Goal: Transaction & Acquisition: Purchase product/service

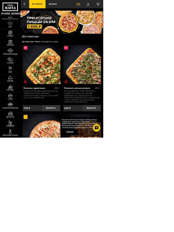
click at [16, 79] on link "Наборы" at bounding box center [17, 72] width 35 height 15
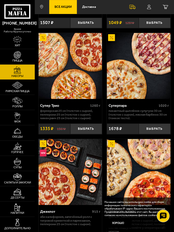
scroll to position [716, 0]
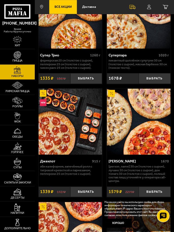
click at [136, 116] on img at bounding box center [138, 122] width 63 height 66
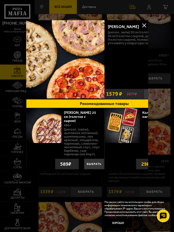
click at [80, 65] on img at bounding box center [65, 59] width 78 height 78
click at [119, 62] on div "Хет Трик 1670 Тони Пепперони 30 см (толстое с сыром), Лучано 30 см (толстое с с…" at bounding box center [143, 53] width 78 height 66
click at [144, 26] on button at bounding box center [144, 26] width 8 height 8
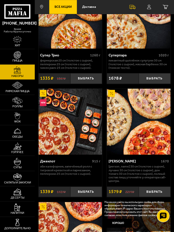
click at [144, 28] on img at bounding box center [138, 16] width 63 height 66
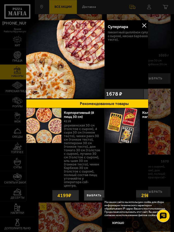
click at [144, 28] on button at bounding box center [144, 26] width 8 height 8
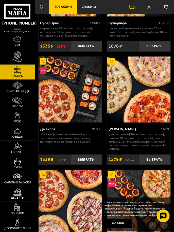
scroll to position [748, 0]
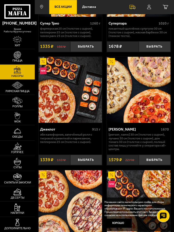
click at [130, 135] on p "[PERSON_NAME] 30 см (толстое с сыром), Лучано 30 см (толстое с сыром), Дон Тома…" at bounding box center [138, 142] width 60 height 18
click at [145, 101] on img at bounding box center [138, 90] width 63 height 66
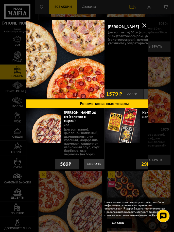
scroll to position [716, 0]
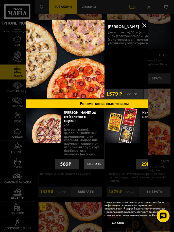
click at [146, 28] on button at bounding box center [144, 26] width 8 height 8
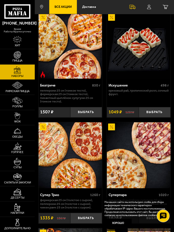
scroll to position [586, 0]
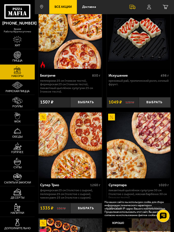
click at [71, 147] on img at bounding box center [69, 145] width 63 height 66
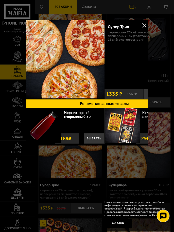
click at [144, 26] on button at bounding box center [144, 26] width 8 height 8
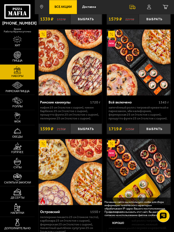
scroll to position [890, 0]
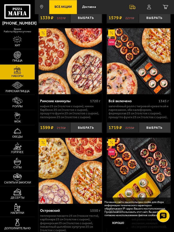
click at [138, 68] on img at bounding box center [138, 61] width 63 height 66
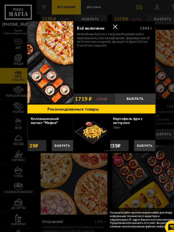
scroll to position [889, 0]
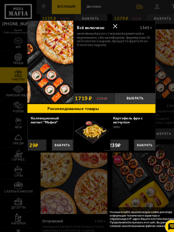
click at [105, 25] on button at bounding box center [109, 26] width 8 height 8
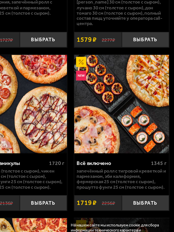
scroll to position [830, 0]
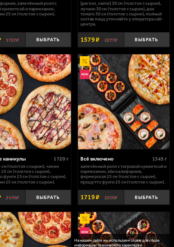
scroll to position [830, 0]
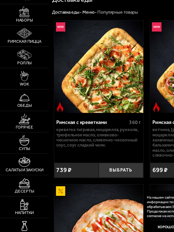
click at [18, 79] on link "Наборы" at bounding box center [17, 72] width 35 height 15
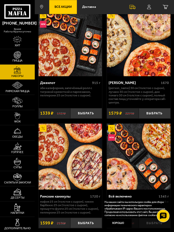
scroll to position [806, 0]
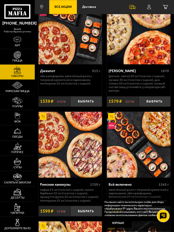
click at [141, 145] on img at bounding box center [138, 145] width 63 height 66
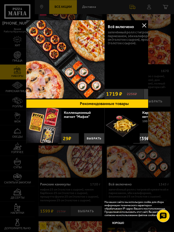
click at [145, 25] on button at bounding box center [144, 26] width 8 height 8
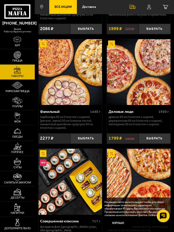
scroll to position [1102, 0]
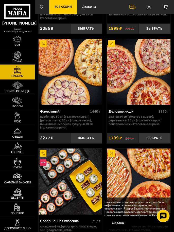
click at [153, 133] on button "Выбрать" at bounding box center [155, 138] width 32 height 10
click at [165, 6] on icon "1" at bounding box center [165, 7] width 5 height 5
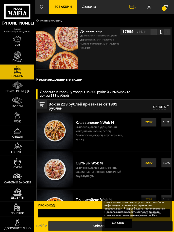
click at [119, 223] on button "Хорошо" at bounding box center [117, 223] width 27 height 9
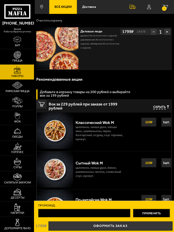
click at [117, 226] on link "Оформить заказ" at bounding box center [110, 226] width 124 height 9
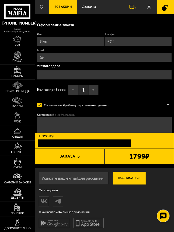
click at [75, 44] on input "Имя" at bounding box center [70, 41] width 67 height 9
type input "[PERSON_NAME]"
click at [130, 42] on input "Телефон" at bounding box center [137, 41] width 67 height 9
type input "[PHONE_NUMBER]"
click at [96, 77] on input "text" at bounding box center [104, 74] width 134 height 9
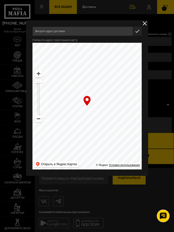
click at [92, 27] on input "text" at bounding box center [82, 31] width 100 height 9
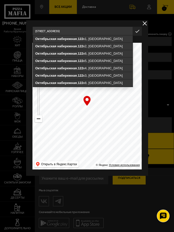
type input "[STREET_ADDRESS]"
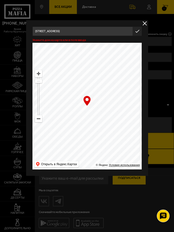
type input "[STREET_ADDRESS]"
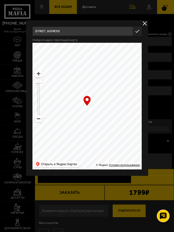
click at [102, 30] on input "[STREET_ADDRESS]" at bounding box center [82, 31] width 100 height 9
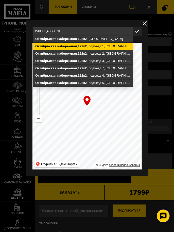
type input "[STREET_ADDRESS]"
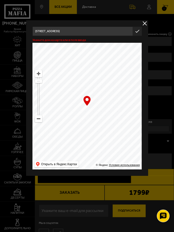
type input "[STREET_ADDRESS]"
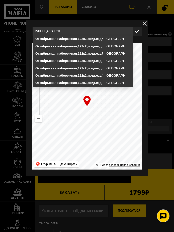
click at [124, 33] on input "[STREET_ADDRESS]" at bounding box center [82, 31] width 100 height 9
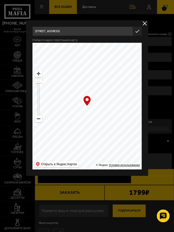
type input "[STREET_ADDRESS]"
click at [139, 34] on icon "button" at bounding box center [137, 31] width 9 height 9
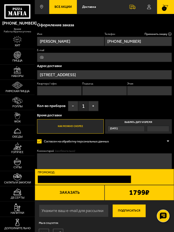
click at [60, 90] on input "Квартира / офис" at bounding box center [59, 90] width 45 height 9
type input "17"
click at [112, 91] on input "Подъезд" at bounding box center [104, 90] width 45 height 9
type input "1"
click at [145, 92] on input "Этаж" at bounding box center [149, 90] width 45 height 9
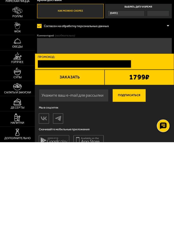
scroll to position [33, 0]
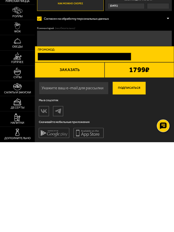
type input "5"
click at [76, 157] on button "Заказать" at bounding box center [69, 159] width 69 height 15
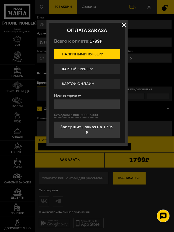
click at [99, 70] on label "Картой курьеру" at bounding box center [87, 69] width 66 height 10
click at [0, 0] on input "Картой курьеру" at bounding box center [0, 0] width 0 height 0
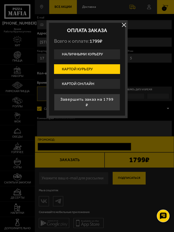
click at [99, 100] on button "Завершить заказ на 1799 ₽" at bounding box center [87, 102] width 66 height 17
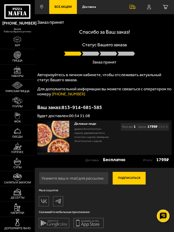
click at [49, 134] on img at bounding box center [53, 137] width 32 height 32
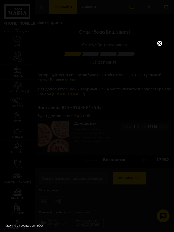
click at [158, 44] on link at bounding box center [159, 43] width 7 height 7
